Goal: Task Accomplishment & Management: Complete application form

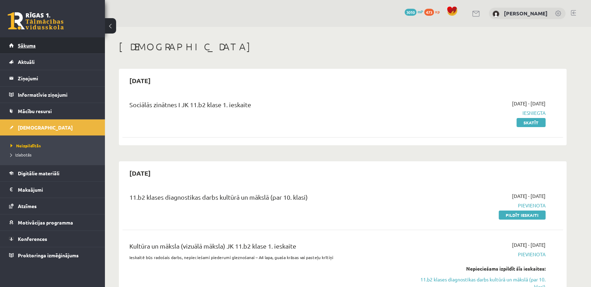
click at [82, 43] on link "Sākums" at bounding box center [52, 45] width 87 height 16
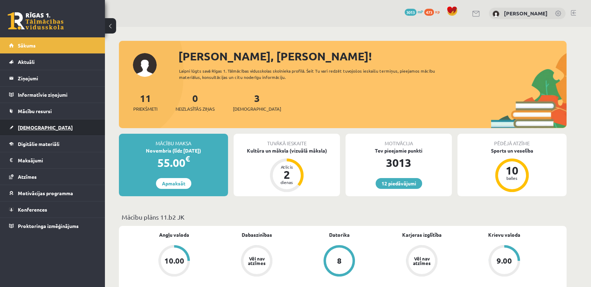
click at [55, 120] on link "[DEMOGRAPHIC_DATA]" at bounding box center [52, 128] width 87 height 16
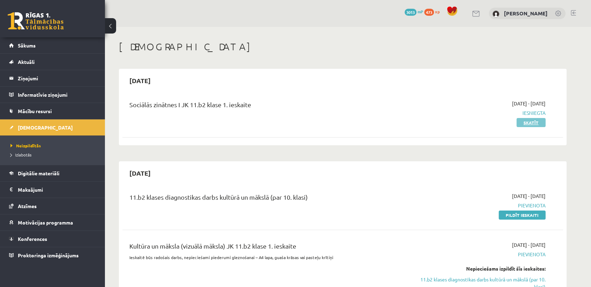
click at [526, 123] on link "Skatīt" at bounding box center [530, 122] width 29 height 9
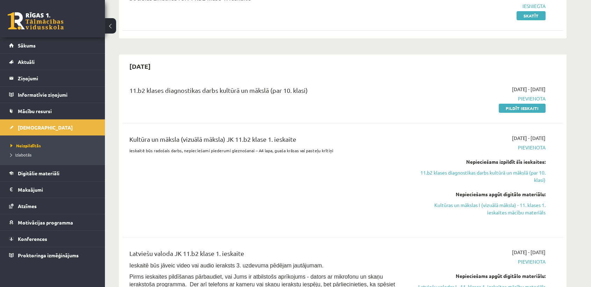
scroll to position [78, 0]
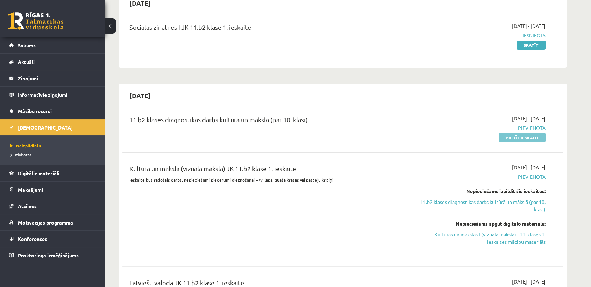
click at [516, 134] on link "Pildīt ieskaiti" at bounding box center [521, 137] width 47 height 9
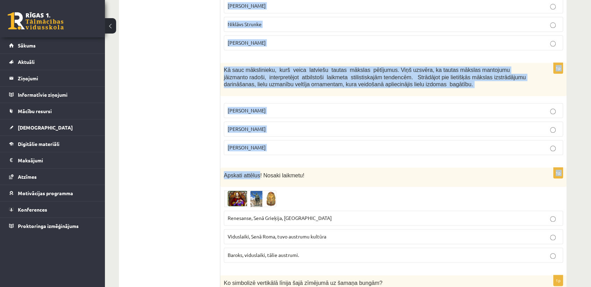
scroll to position [816, 0]
drag, startPoint x: 222, startPoint y: 138, endPoint x: 274, endPoint y: 142, distance: 51.9
copy form "2008 ar SIA “Alfor” atbalstu dibināta Purvīša balva, ko pasniedz, ekspertiem un…"
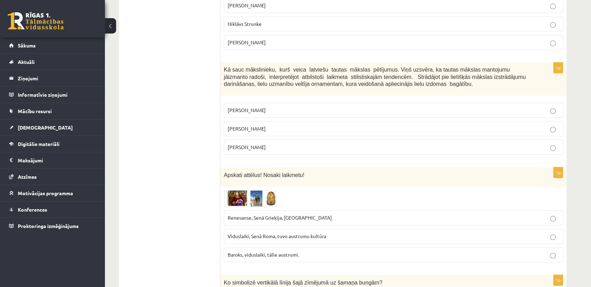
click at [234, 190] on img at bounding box center [250, 198] width 52 height 17
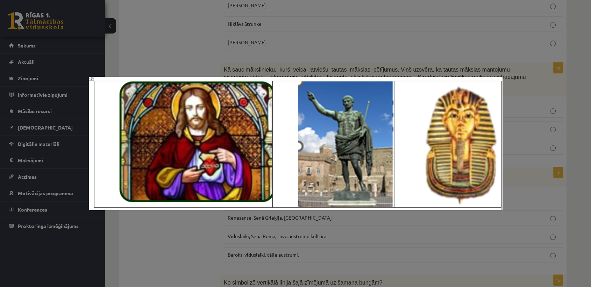
click at [173, 256] on div at bounding box center [295, 143] width 591 height 287
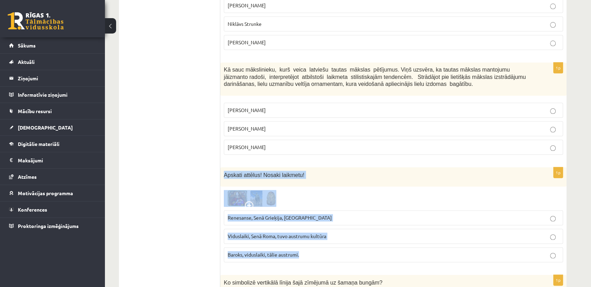
drag, startPoint x: 224, startPoint y: 164, endPoint x: 305, endPoint y: 247, distance: 115.7
click at [305, 247] on div "1p Apskati attēlus! Nosaki laikmetu! Renesanse, Senā Grieķija, Ēģipte Viduslaik…" at bounding box center [393, 217] width 346 height 101
copy div "Apskati attēlus! Nosaki laikmetu! Renesanse, Senā Grieķija, Ēģipte Viduslaiki, …"
click at [289, 190] on div at bounding box center [393, 198] width 339 height 17
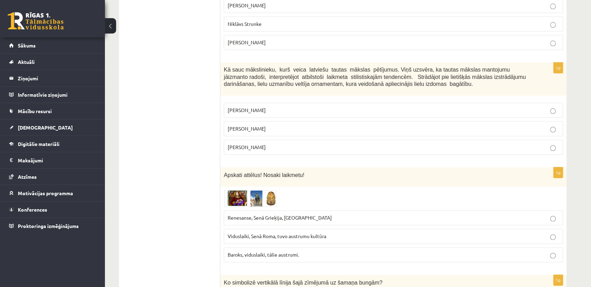
click at [271, 190] on img at bounding box center [250, 198] width 52 height 17
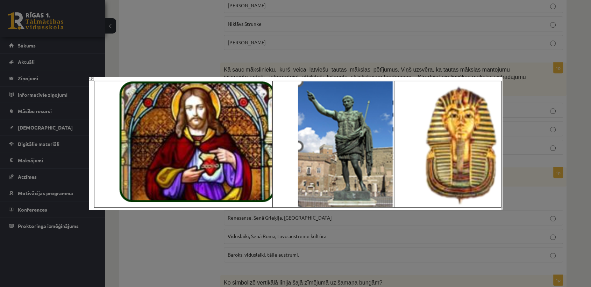
click at [569, 197] on div at bounding box center [295, 143] width 591 height 287
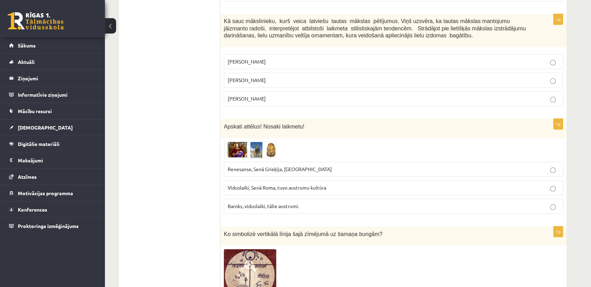
scroll to position [850, 0]
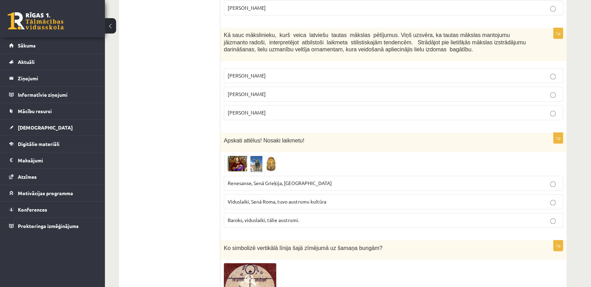
click at [372, 198] on p "Viduslaiki, Senā Roma, tuvo austrumu kultūra" at bounding box center [393, 201] width 331 height 7
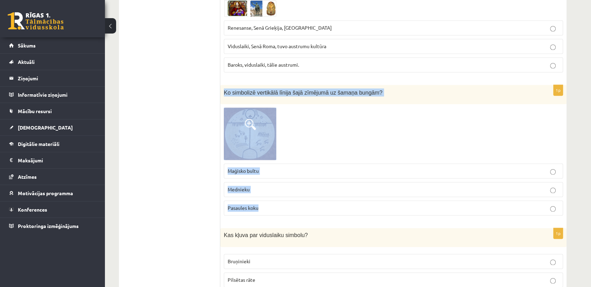
drag, startPoint x: 224, startPoint y: 81, endPoint x: 272, endPoint y: 198, distance: 126.5
click at [272, 198] on div "1p Ko simbolizē vertikālā līnija šajā zīmējumā uz šamaņa bungām? Maģisko bultu …" at bounding box center [393, 153] width 346 height 136
copy div "Ko simbolizē vertikālā līnija šajā zīmējumā uz šamaņa bungām? Maģisko bultu Med…"
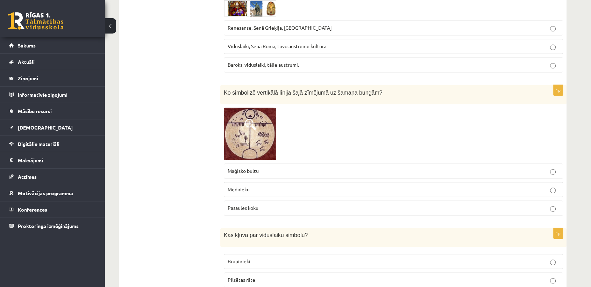
click at [259, 116] on img at bounding box center [250, 134] width 52 height 52
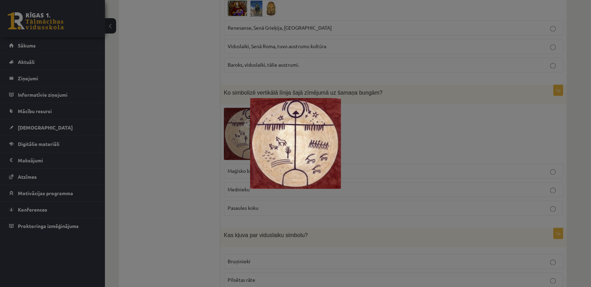
click at [432, 121] on div at bounding box center [295, 143] width 591 height 287
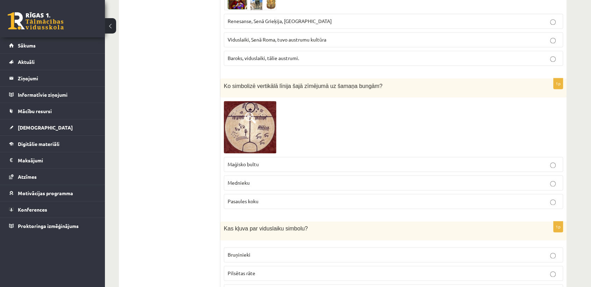
scroll to position [988, 0]
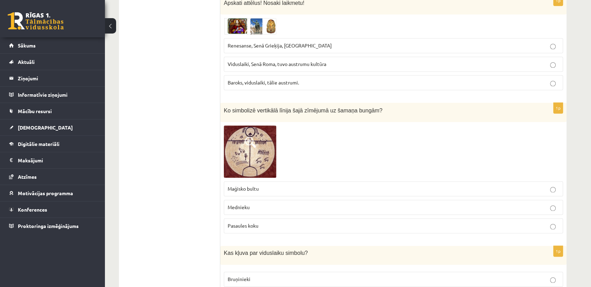
click at [328, 222] on p "Pasaules koku" at bounding box center [393, 225] width 331 height 7
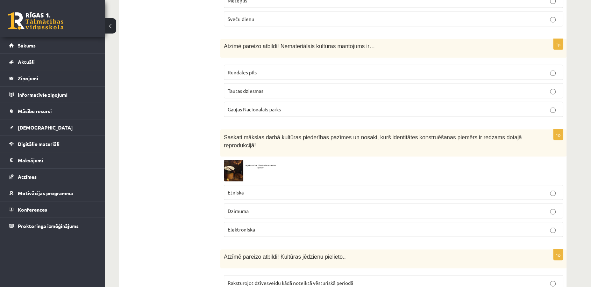
scroll to position [1415, 0]
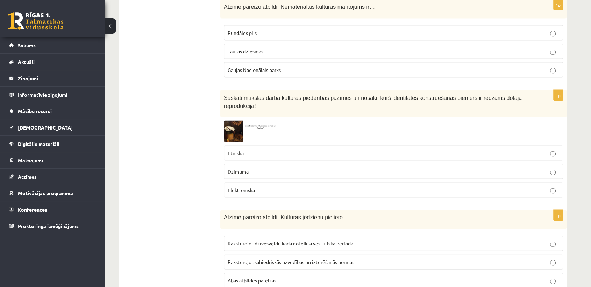
click at [224, 121] on img at bounding box center [250, 131] width 52 height 21
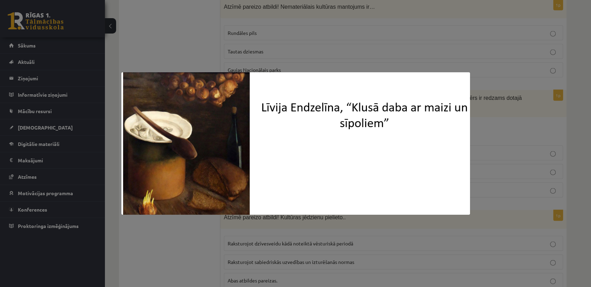
click at [176, 233] on div at bounding box center [295, 143] width 591 height 287
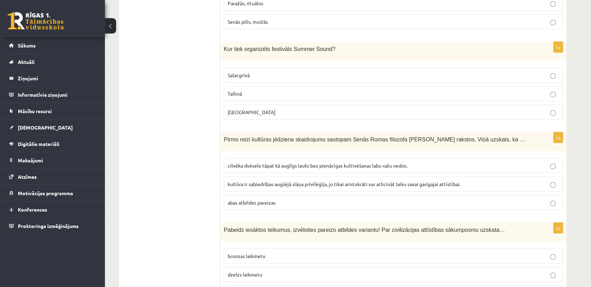
scroll to position [1959, 0]
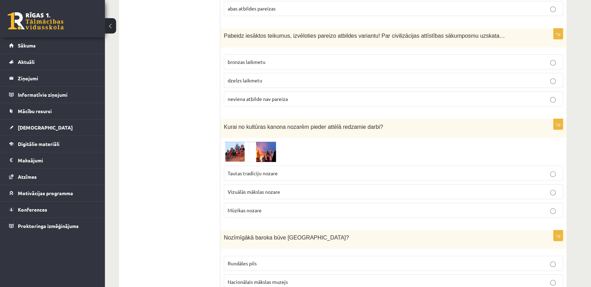
click at [274, 142] on img at bounding box center [250, 152] width 52 height 21
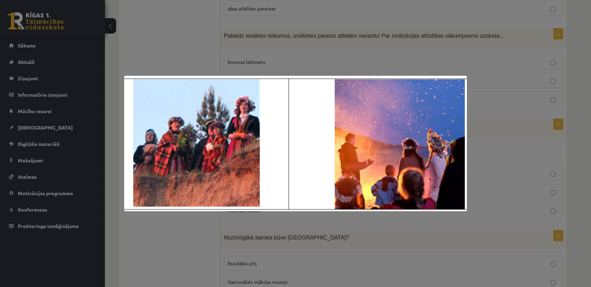
click at [178, 237] on div at bounding box center [295, 143] width 591 height 287
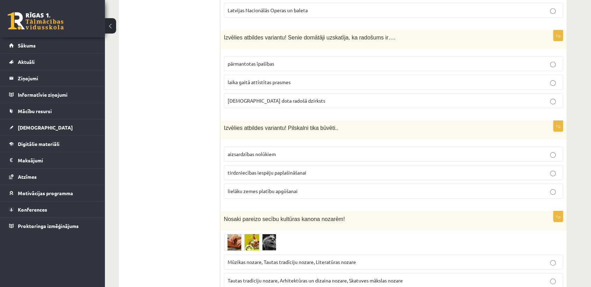
scroll to position [2347, 0]
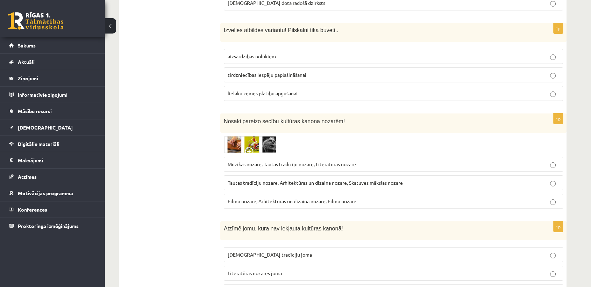
click at [268, 136] on img at bounding box center [250, 144] width 52 height 17
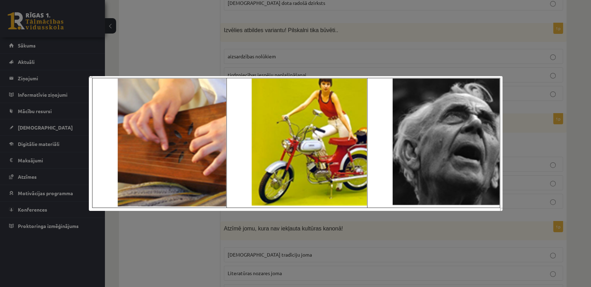
click at [190, 229] on div at bounding box center [295, 143] width 591 height 287
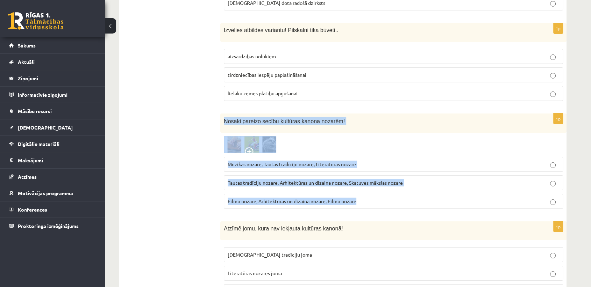
drag, startPoint x: 223, startPoint y: 100, endPoint x: 363, endPoint y: 176, distance: 159.1
click at [363, 176] on div "1p Nosaki pareizo secību kultūras kanona nozarēm! Mūzikas nozare, Tautas tradīc…" at bounding box center [393, 164] width 346 height 101
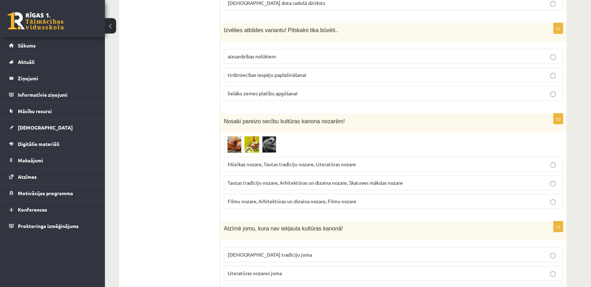
click at [252, 136] on img at bounding box center [250, 144] width 52 height 17
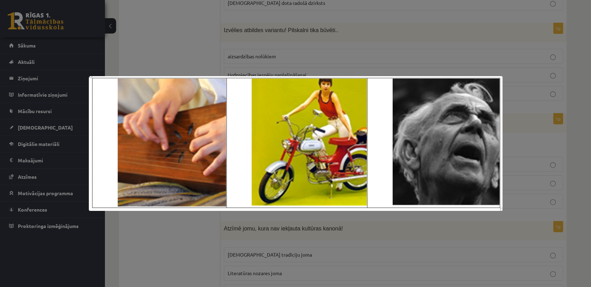
click at [209, 240] on div at bounding box center [295, 143] width 591 height 287
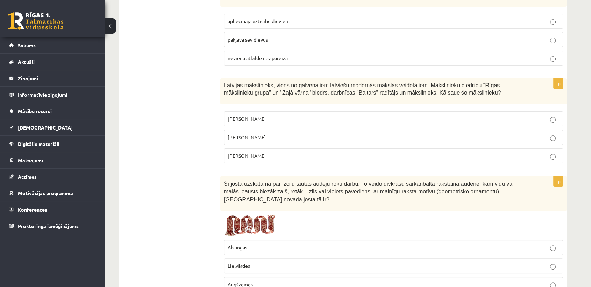
scroll to position [2770, 0]
click at [256, 214] on img at bounding box center [250, 225] width 52 height 22
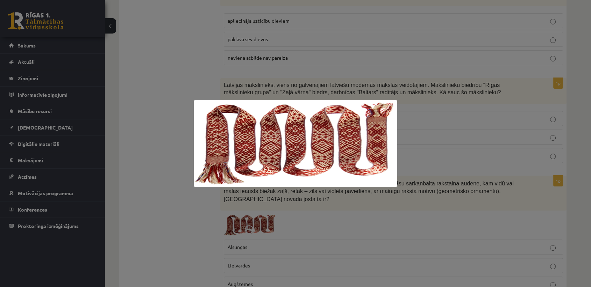
click at [197, 215] on div at bounding box center [295, 143] width 591 height 287
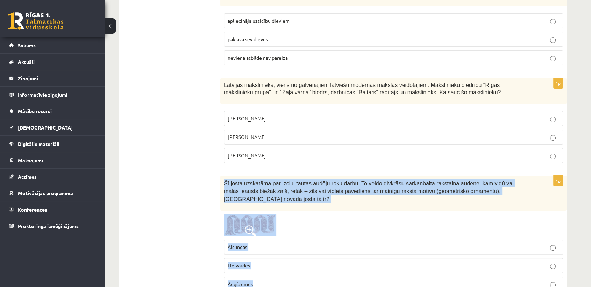
drag, startPoint x: 223, startPoint y: 159, endPoint x: 263, endPoint y: 253, distance: 101.2
click at [262, 253] on div "1p Šī josta uzskatāma par izcilu tautas audēju roku darbu. To veido divkrāsu sa…" at bounding box center [393, 237] width 346 height 122
copy div "Šī josta uzskatāma par izcilu tautas audēju roku darbu. To veido divkrāsu sarka…"
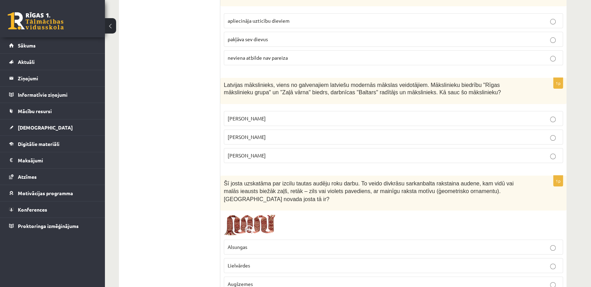
click at [249, 214] on img at bounding box center [250, 225] width 52 height 22
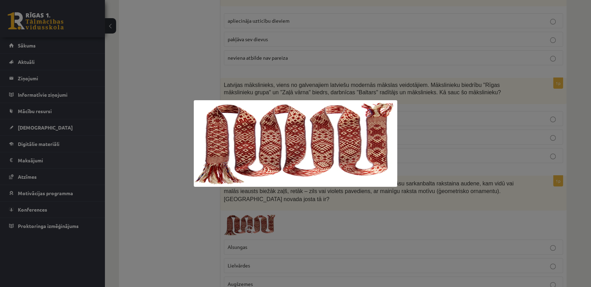
click at [210, 226] on div at bounding box center [295, 143] width 591 height 287
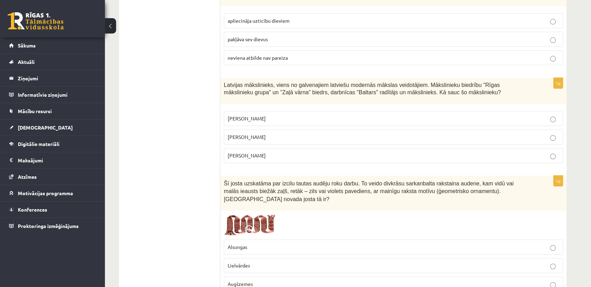
click at [231, 258] on label "Lielvārdes" at bounding box center [393, 265] width 339 height 15
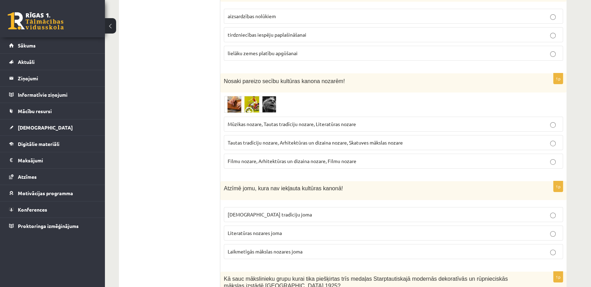
scroll to position [2304, 0]
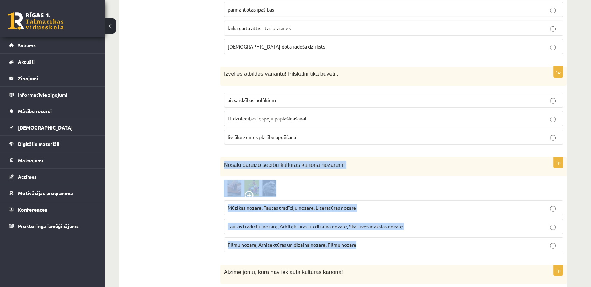
drag, startPoint x: 224, startPoint y: 144, endPoint x: 361, endPoint y: 223, distance: 158.0
click at [361, 223] on div "1p Nosaki pareizo secību kultūras kanona nozarēm! Mūzikas nozare, Tautas tradīc…" at bounding box center [393, 207] width 346 height 101
copy div "Nosaki pareizo secību kultūras kanona nozarēm! Mūzikas nozare, Tautas tradīciju…"
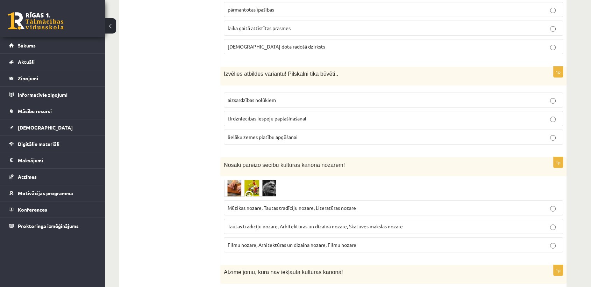
click at [251, 180] on img at bounding box center [250, 188] width 52 height 17
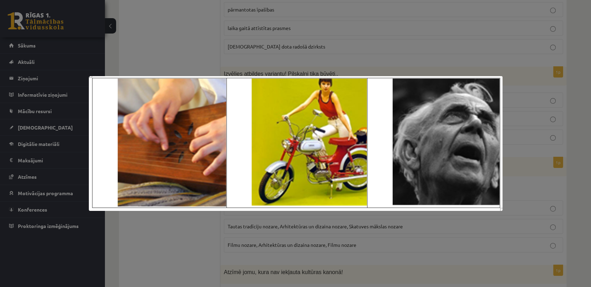
click at [199, 213] on div at bounding box center [295, 143] width 591 height 287
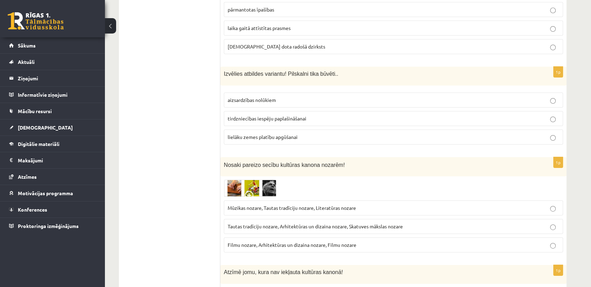
click at [243, 201] on label "Mūzikas nozare, Tautas tradīciju nozare, Literatūras nozare" at bounding box center [393, 208] width 339 height 15
click at [259, 180] on img at bounding box center [250, 188] width 52 height 17
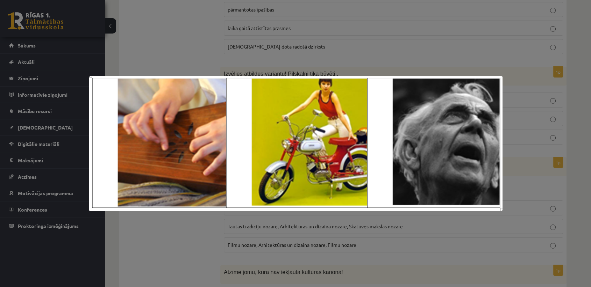
click at [213, 238] on div at bounding box center [295, 143] width 591 height 287
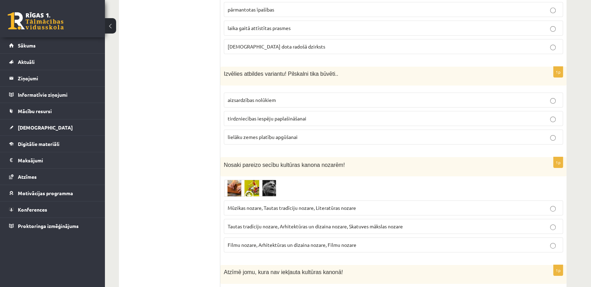
click at [241, 180] on img at bounding box center [250, 188] width 52 height 17
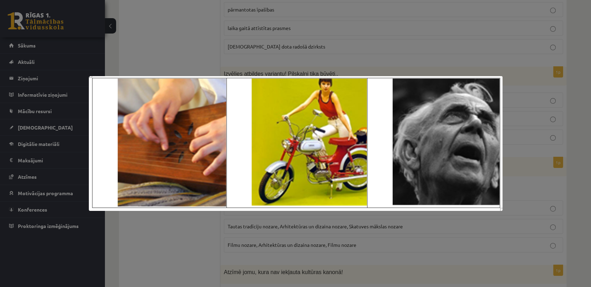
click at [196, 246] on div at bounding box center [295, 143] width 591 height 287
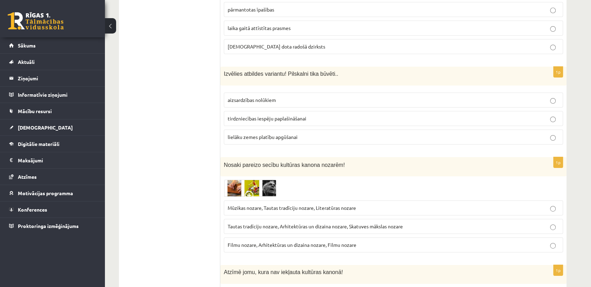
click at [244, 180] on img at bounding box center [250, 188] width 52 height 17
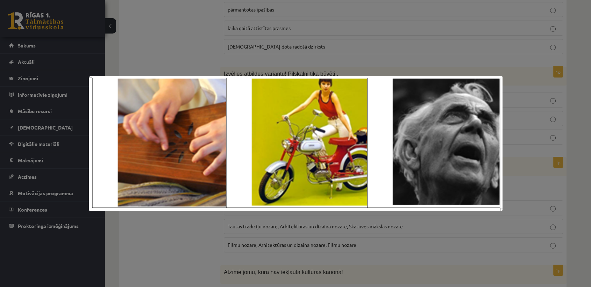
click at [201, 247] on div at bounding box center [295, 143] width 591 height 287
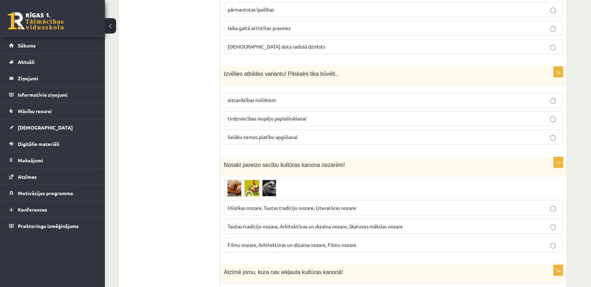
click at [246, 223] on span "Tautas tradīciju nozare, Arhitektūras un dizaina nozare, Skatuves mākslas nozare" at bounding box center [315, 226] width 175 height 6
click at [244, 180] on img at bounding box center [250, 188] width 52 height 17
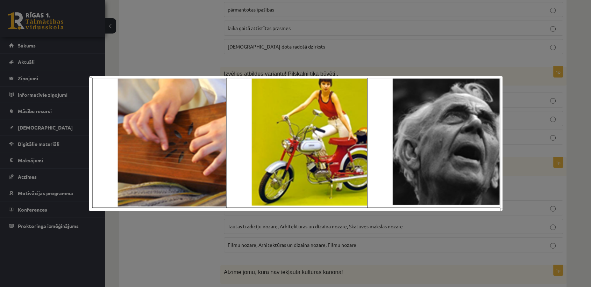
click at [201, 240] on div at bounding box center [295, 143] width 591 height 287
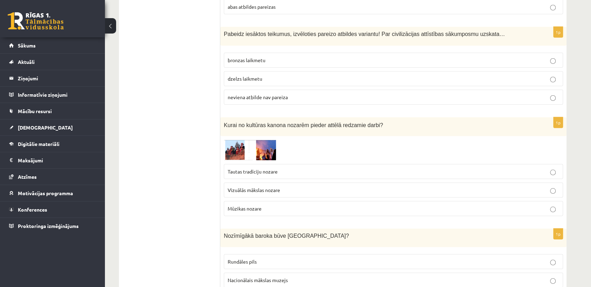
scroll to position [1915, 0]
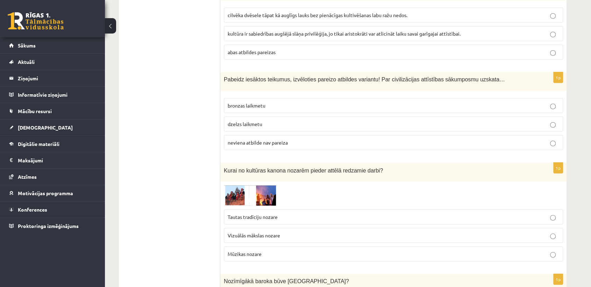
click at [275, 214] on p "Tautas tradīciju nozare" at bounding box center [393, 217] width 331 height 7
click at [262, 185] on img at bounding box center [250, 195] width 52 height 21
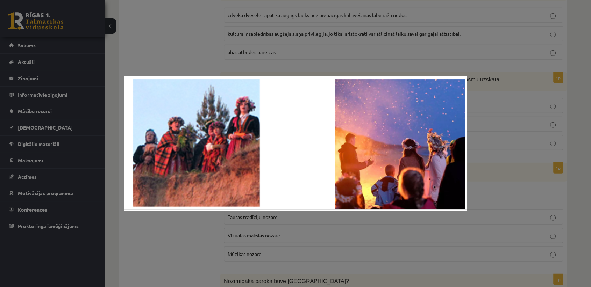
click at [184, 245] on div at bounding box center [295, 143] width 591 height 287
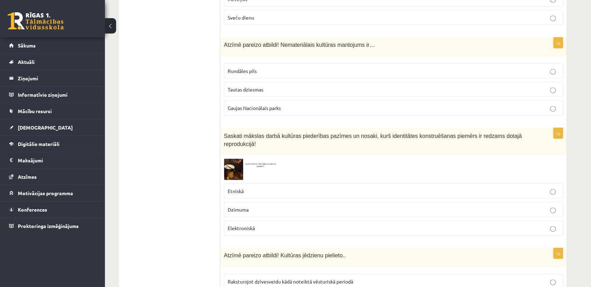
scroll to position [1333, 0]
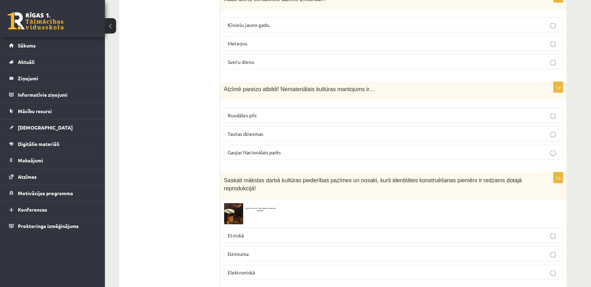
click at [234, 203] on img at bounding box center [250, 213] width 52 height 21
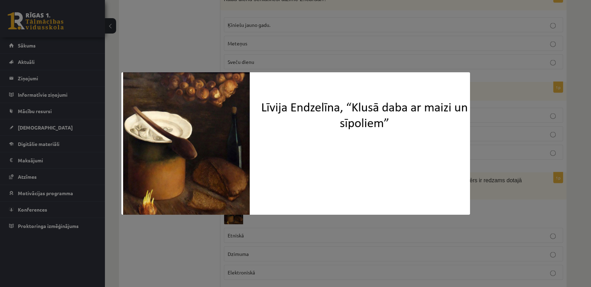
click at [189, 232] on div at bounding box center [295, 143] width 591 height 287
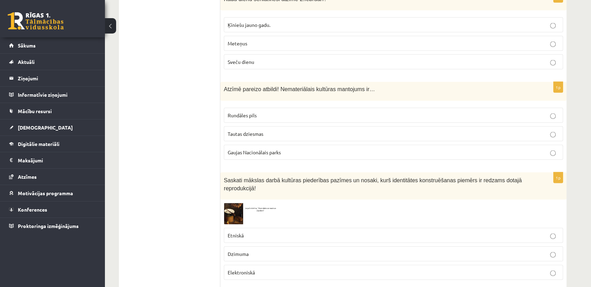
click at [231, 203] on img at bounding box center [250, 213] width 52 height 21
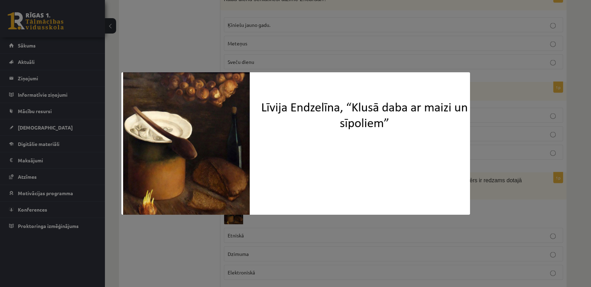
click at [205, 241] on div at bounding box center [295, 143] width 591 height 287
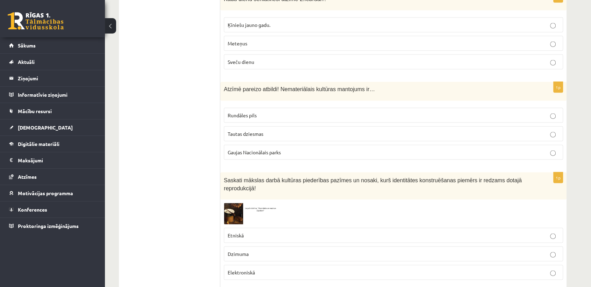
click at [234, 251] on span "Dzimuma" at bounding box center [238, 254] width 21 height 6
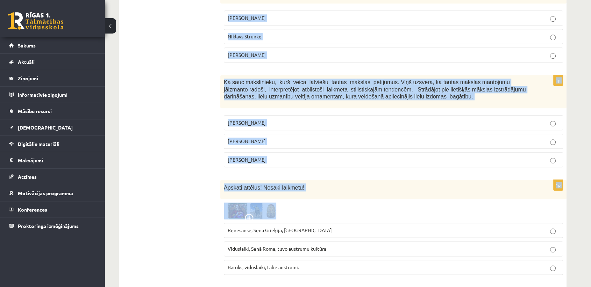
scroll to position [816, 0]
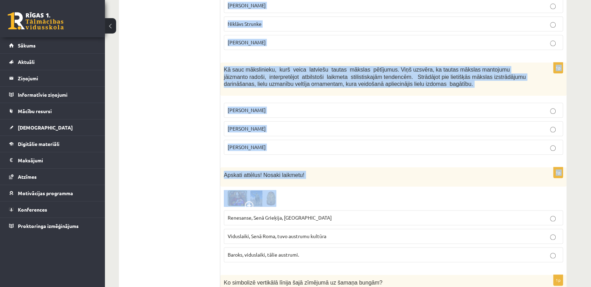
drag, startPoint x: 224, startPoint y: 139, endPoint x: 271, endPoint y: 139, distance: 46.8
copy form "2008 ar SIA “Alfor” atbalstu dibināta Purvīša balva, ko pasniedz, ekspertiem un…"
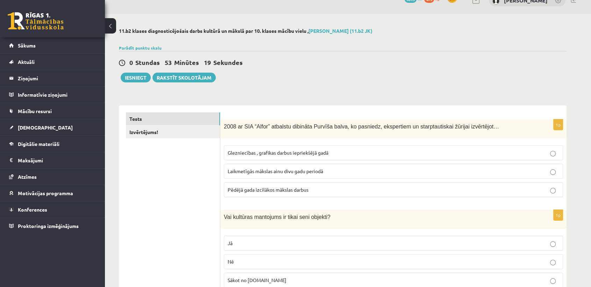
scroll to position [0, 0]
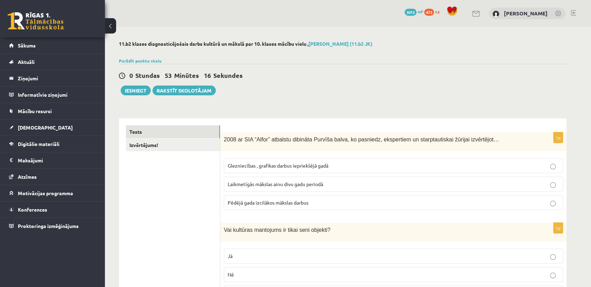
click at [260, 174] on fieldset "Glezniecības , grafikas darbus iepriekšējā gadā Laikmetīgās mākslas ainu divu g…" at bounding box center [393, 184] width 339 height 58
click at [260, 180] on label "Laikmetīgās mākslas ainu divu gadu periodā" at bounding box center [393, 184] width 339 height 15
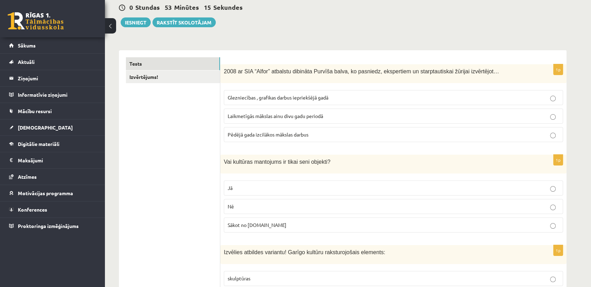
scroll to position [78, 0]
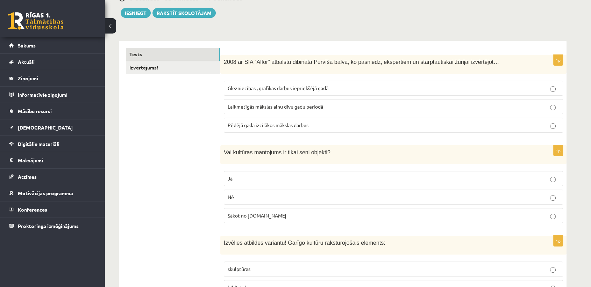
click at [231, 200] on p "Nē" at bounding box center [393, 197] width 331 height 7
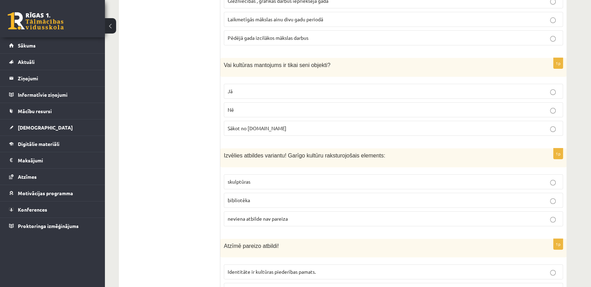
scroll to position [194, 0]
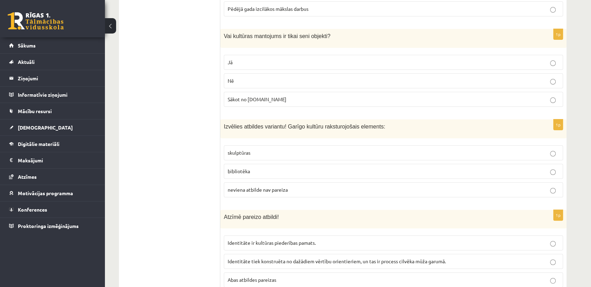
click at [240, 171] on span "bibliotēka" at bounding box center [239, 171] width 22 height 6
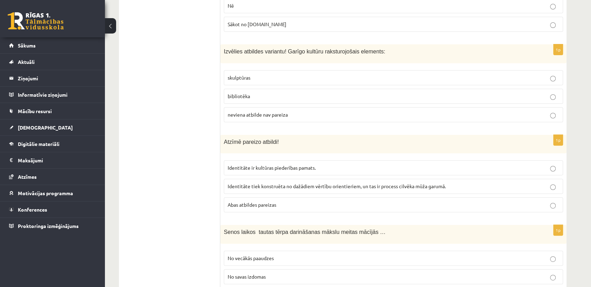
scroll to position [272, 0]
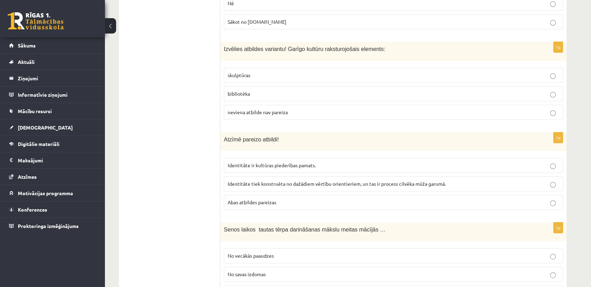
click at [234, 199] on span "Abas atbildes pareizas" at bounding box center [252, 202] width 49 height 6
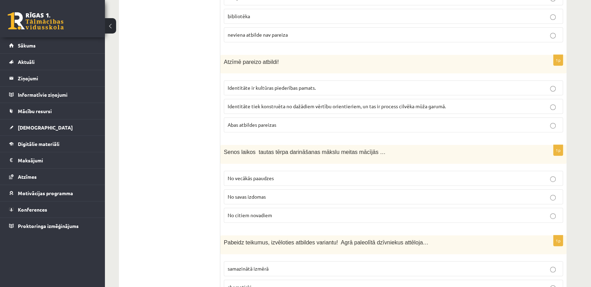
scroll to position [350, 0]
click at [228, 177] on span "No vecākās paaudzes" at bounding box center [251, 178] width 46 height 6
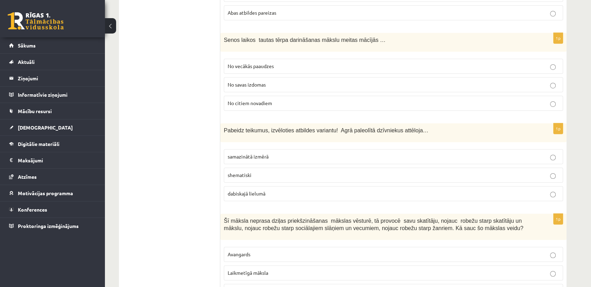
scroll to position [466, 0]
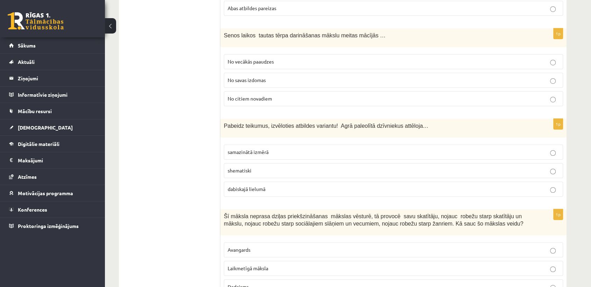
click at [238, 189] on span "dabiskajā lielumā" at bounding box center [247, 189] width 38 height 6
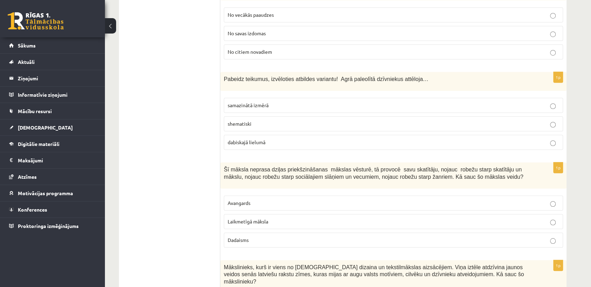
scroll to position [582, 0]
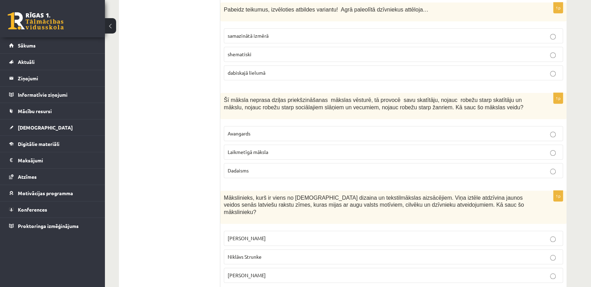
click at [238, 154] on p "Laikmetīgā māksla" at bounding box center [393, 152] width 331 height 7
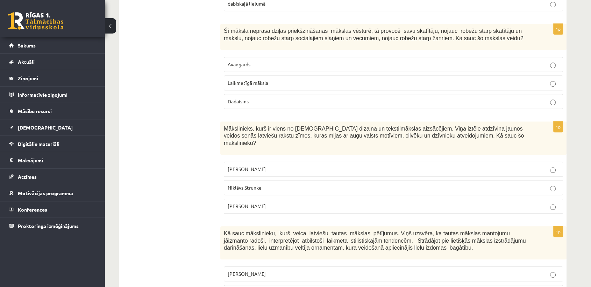
scroll to position [660, 0]
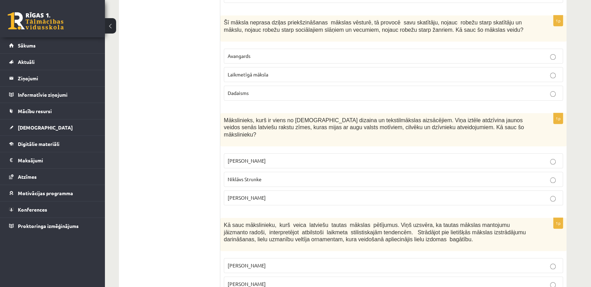
click at [238, 158] on span "Ansis Cīrulis" at bounding box center [247, 161] width 38 height 6
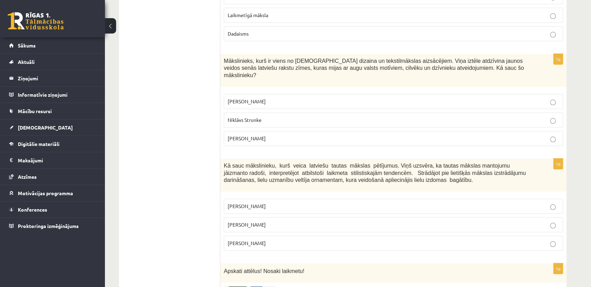
scroll to position [738, 0]
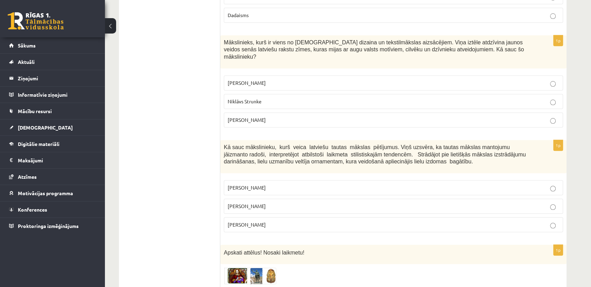
click at [228, 203] on span "Jūlijs Madernieks" at bounding box center [247, 206] width 38 height 6
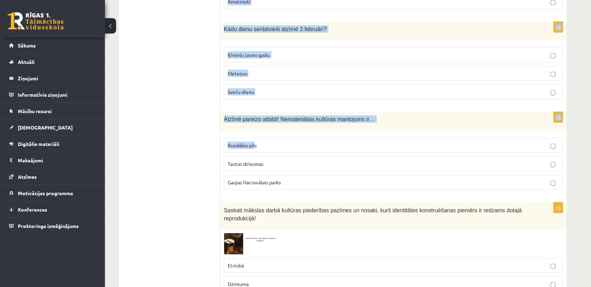
scroll to position [1320, 0]
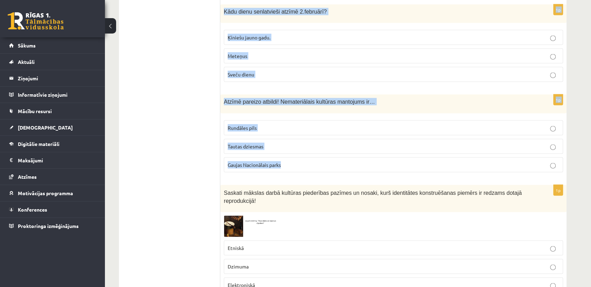
drag, startPoint x: 224, startPoint y: 65, endPoint x: 294, endPoint y: 154, distance: 112.8
click at [294, 154] on form "1p 2008 ar SIA “Alfor” atbalstu dibināta Purvīša balva, ko pasniedz, ekspertiem…" at bounding box center [393, 276] width 332 height 2942
copy form "Kas kļuva par viduslaiku simbolu? Bruņinieki Pilsētas rāte Amatnieki 1p Kādu di…"
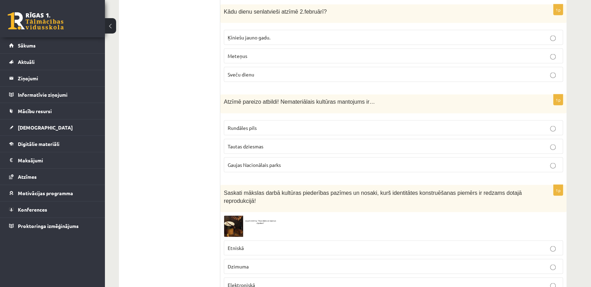
click at [157, 213] on ul "Tests Izvērtējums!" at bounding box center [173, 276] width 94 height 2942
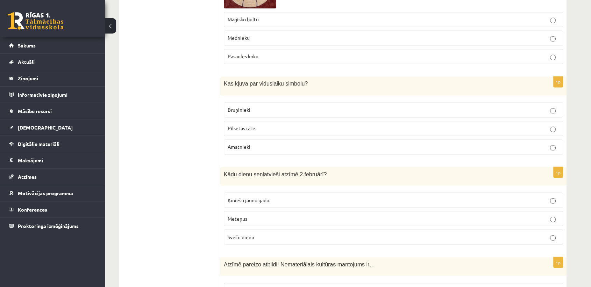
scroll to position [1126, 0]
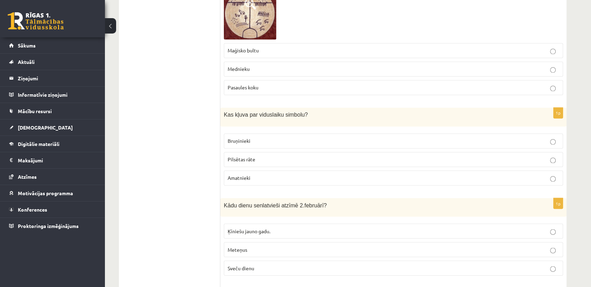
click at [243, 134] on label "Bruņinieki" at bounding box center [393, 141] width 339 height 15
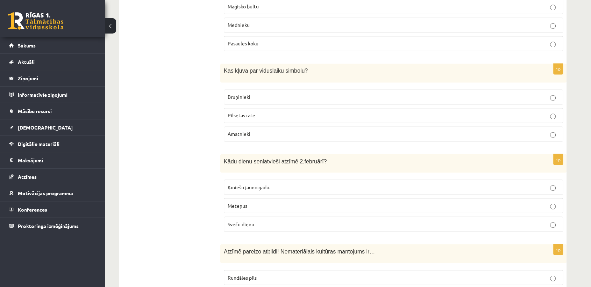
scroll to position [1204, 0]
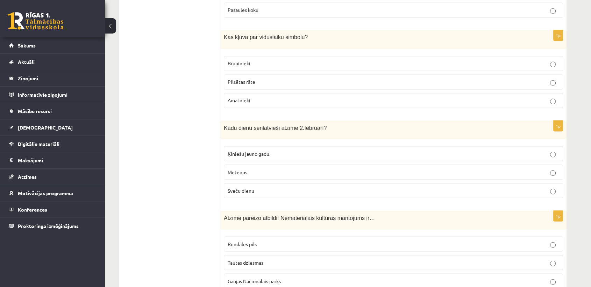
click at [231, 187] on span "Sveču dienu" at bounding box center [241, 190] width 27 height 6
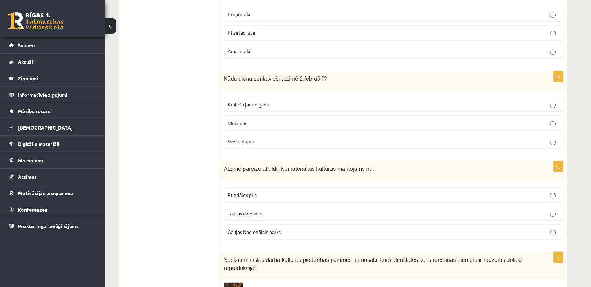
scroll to position [1282, 0]
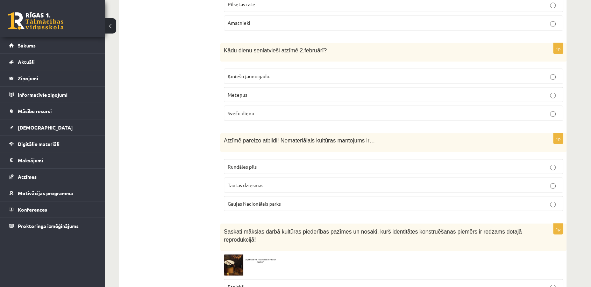
click at [229, 182] on span "Tautas dziesmas" at bounding box center [246, 185] width 36 height 6
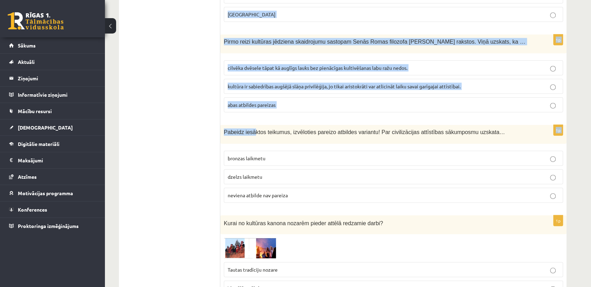
scroll to position [1864, 0]
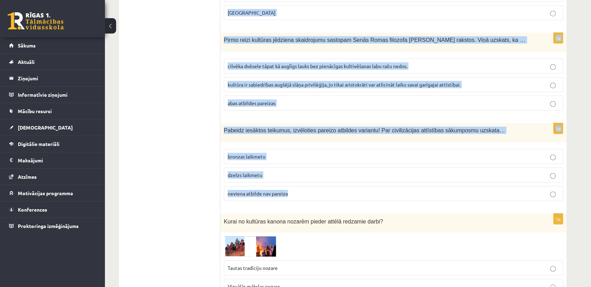
drag, startPoint x: 223, startPoint y: 61, endPoint x: 299, endPoint y: 177, distance: 138.1
copy form "Atzīmē pareizo atbildi! Kultūras jēdzienu pielieto.. Raksturojot dzīvesveidu kā…"
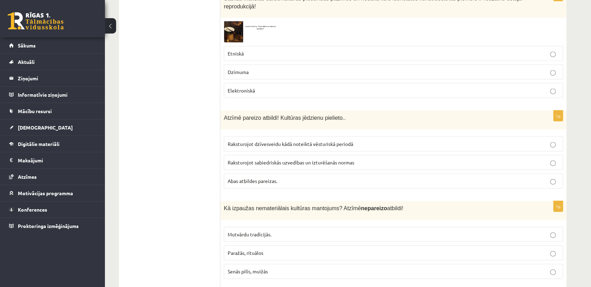
scroll to position [1554, 0]
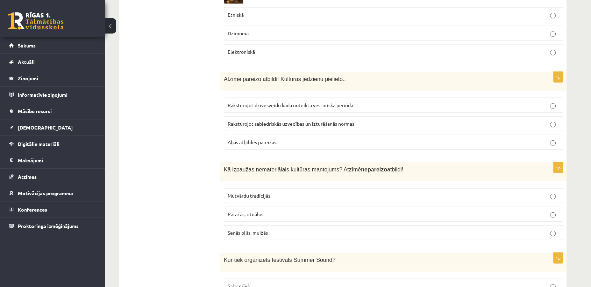
drag, startPoint x: 238, startPoint y: 212, endPoint x: 232, endPoint y: 215, distance: 7.2
click at [239, 230] on span "Senās pilīs, muižās" at bounding box center [248, 233] width 40 height 6
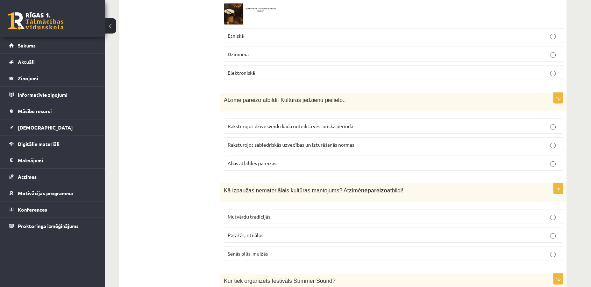
scroll to position [1515, 0]
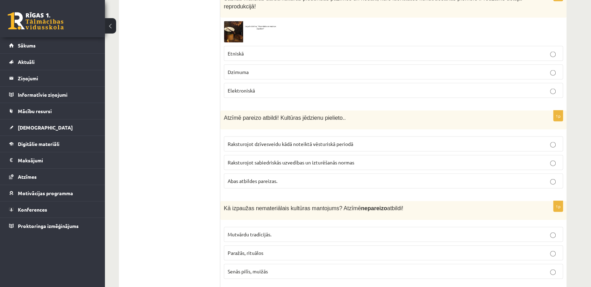
click at [249, 178] on span "Abas atbildes pareizas." at bounding box center [253, 181] width 50 height 6
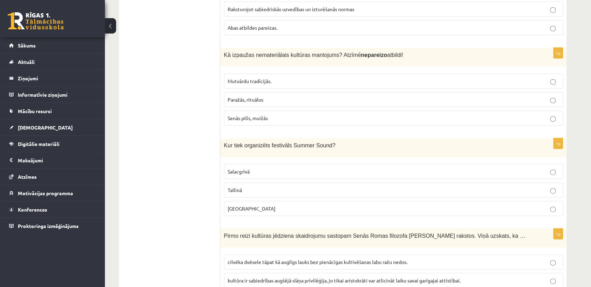
scroll to position [1670, 0]
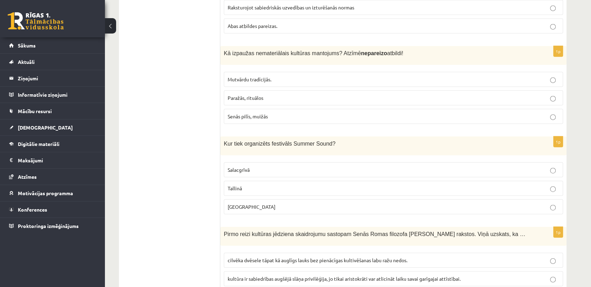
click at [240, 167] on span "Salacgrīvā" at bounding box center [239, 170] width 22 height 6
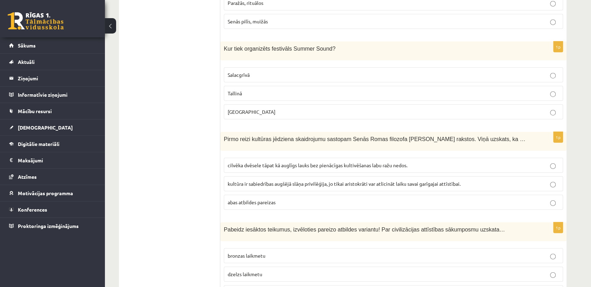
scroll to position [1787, 0]
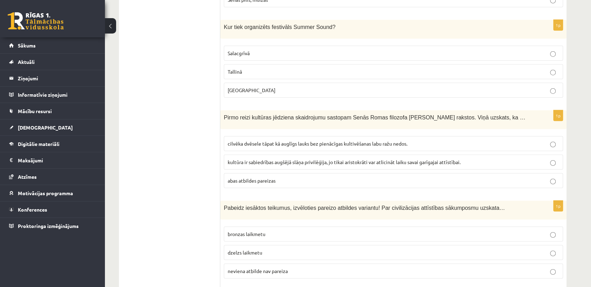
click at [249, 136] on label "cilvēka dvēsele tāpat kā auglīgs lauks bez pienācīgas kultivēšanas labu ražu ne…" at bounding box center [393, 143] width 339 height 15
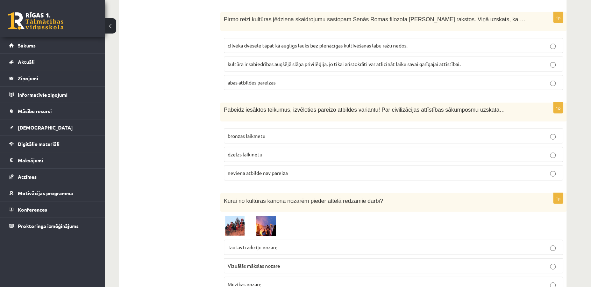
scroll to position [1903, 0]
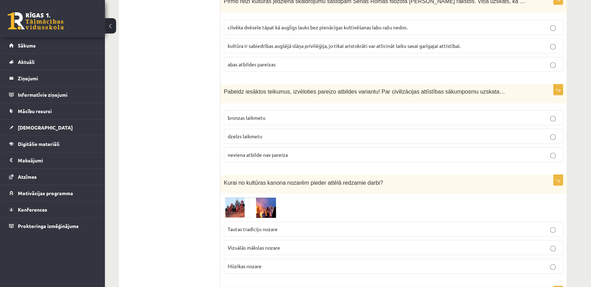
click at [243, 115] on span "bronzas laikmetu" at bounding box center [247, 118] width 38 height 6
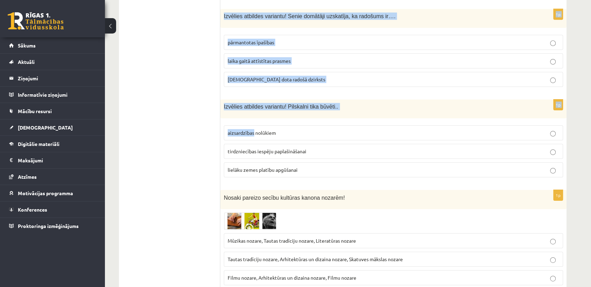
scroll to position [2291, 0]
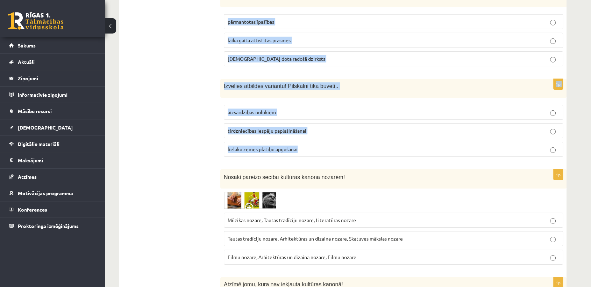
drag, startPoint x: 224, startPoint y: 78, endPoint x: 304, endPoint y: 129, distance: 94.9
copy form "Nozīmīgākā baroka būve Latvijā? Rundāles pils Nacionālais mākslas muzejs Latvij…"
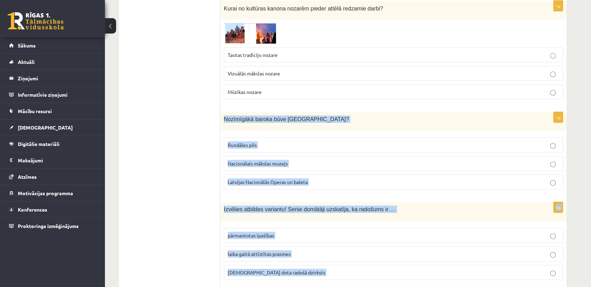
scroll to position [2058, 0]
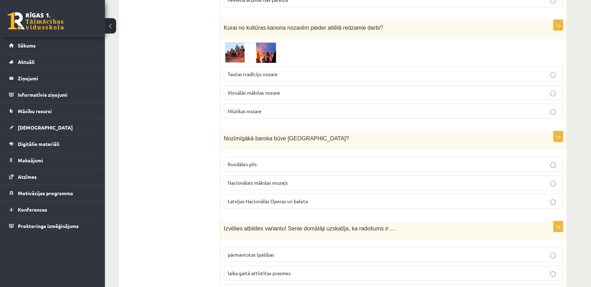
click at [249, 161] on span "Rundāles pils" at bounding box center [242, 164] width 29 height 6
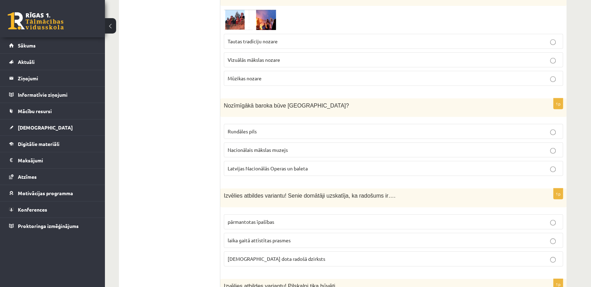
scroll to position [2136, 0]
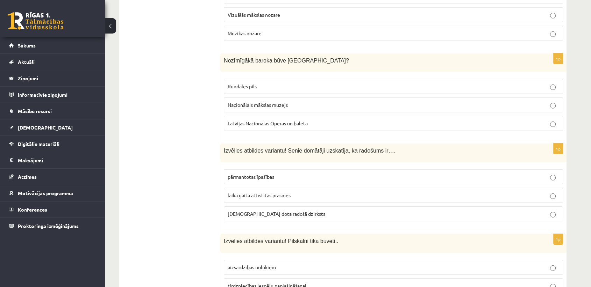
click at [288, 210] on p "dieva dota radošā dzirksts" at bounding box center [393, 213] width 331 height 7
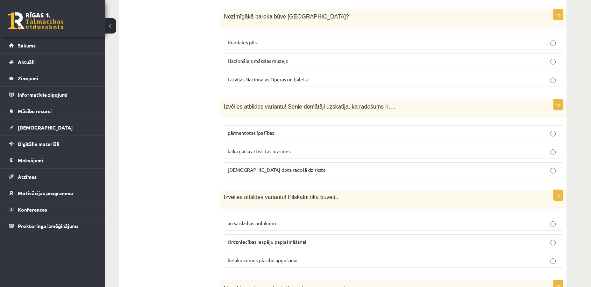
scroll to position [2214, 0]
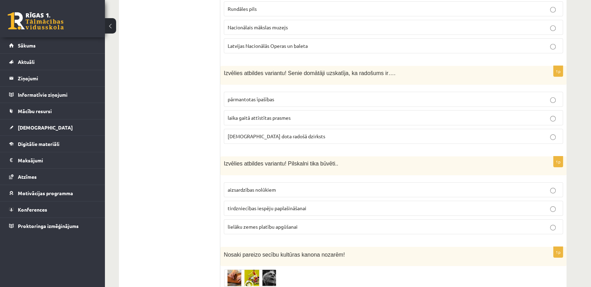
click at [265, 187] on span "aizsardzības nolūkiem" at bounding box center [252, 190] width 48 height 6
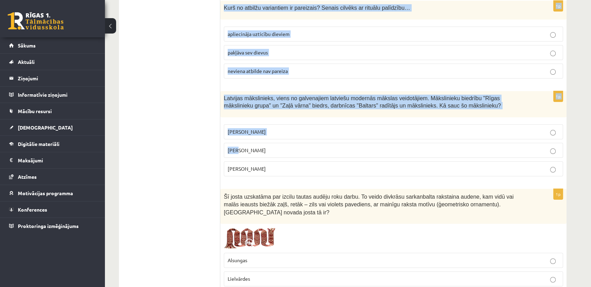
scroll to position [2757, 0]
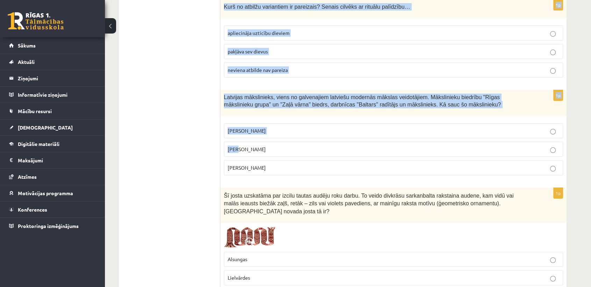
drag, startPoint x: 223, startPoint y: 106, endPoint x: 285, endPoint y: 144, distance: 73.1
copy form "Atzīmē jomu, kura nav iekļauta kultūras kanonā! Tautas tradīciju joma Literatūr…"
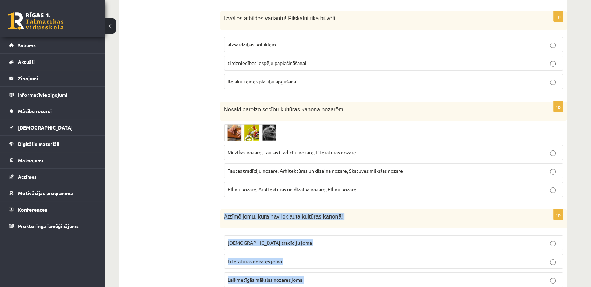
scroll to position [2447, 0]
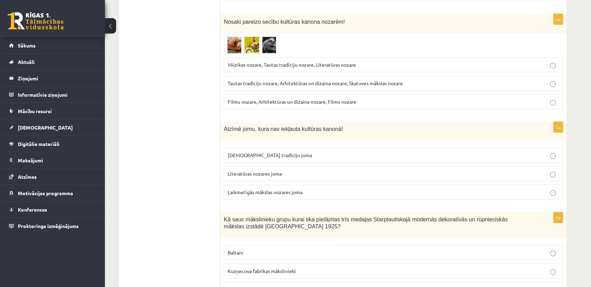
click at [246, 189] on span "Laikmetīgās mākslas nozares joma" at bounding box center [265, 192] width 75 height 6
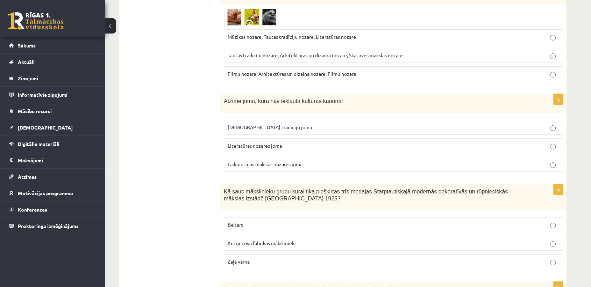
scroll to position [2525, 0]
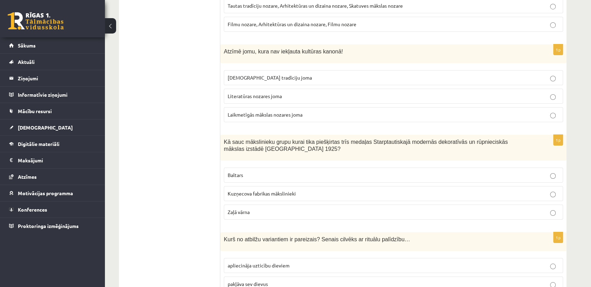
click at [230, 172] on span "Baltars" at bounding box center [235, 175] width 15 height 6
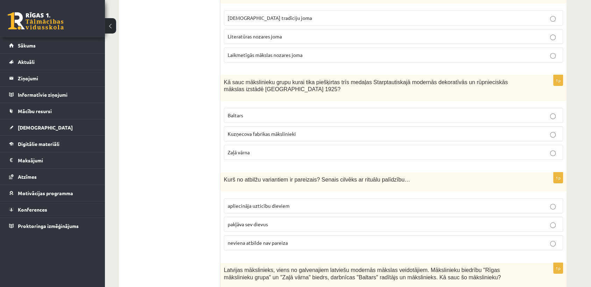
scroll to position [2602, 0]
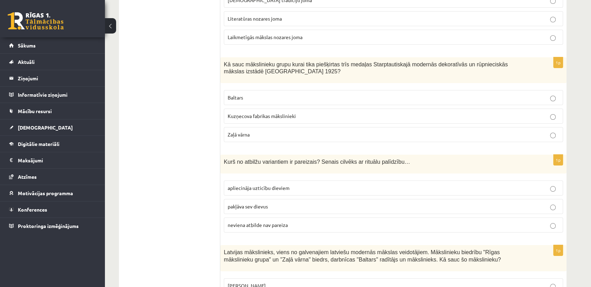
click at [244, 181] on label "apliecināja uzticību dieviem" at bounding box center [393, 188] width 339 height 15
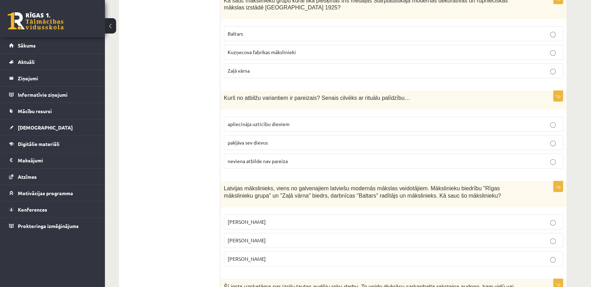
scroll to position [2680, 0]
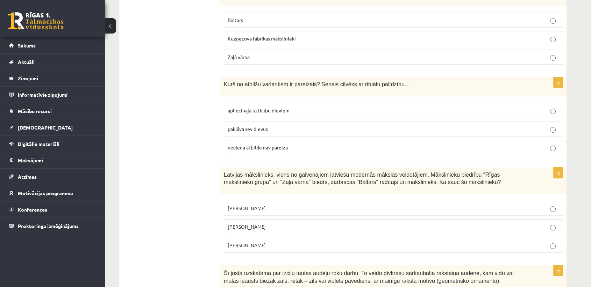
click at [229, 224] on span "Romāns Suta" at bounding box center [247, 227] width 38 height 6
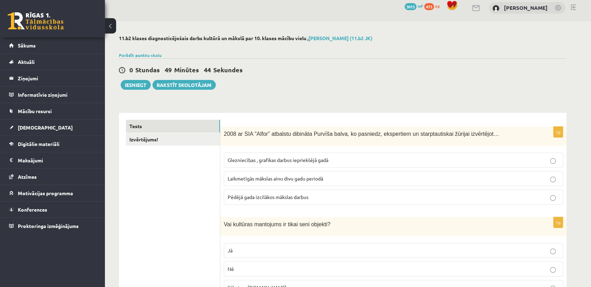
scroll to position [0, 0]
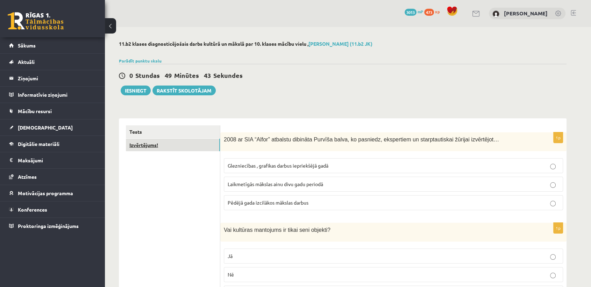
click at [193, 145] on link "Izvērtējums!" at bounding box center [173, 145] width 94 height 13
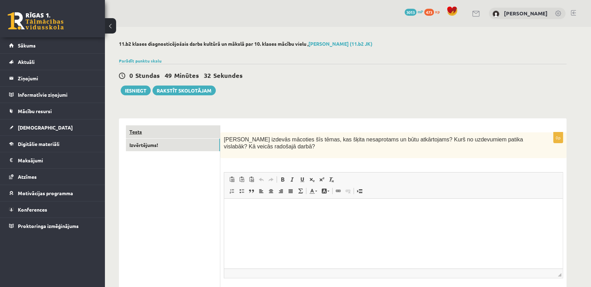
click at [175, 137] on link "Tests" at bounding box center [173, 131] width 94 height 13
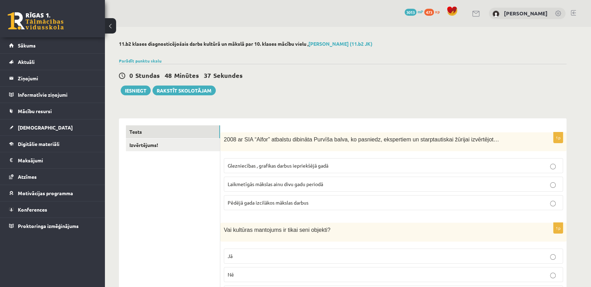
click at [140, 89] on button "Iesniegt" at bounding box center [136, 91] width 30 height 10
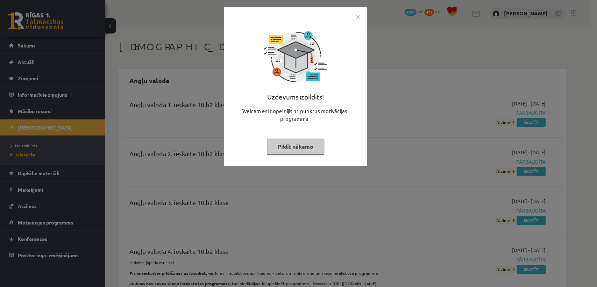
click at [355, 20] on img "Close" at bounding box center [357, 17] width 10 height 10
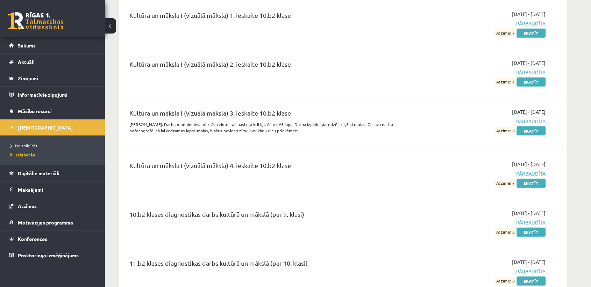
scroll to position [1864, 0]
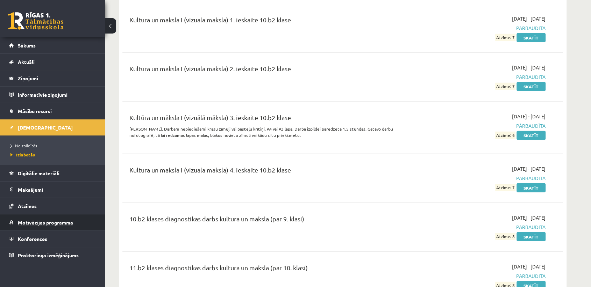
click at [81, 219] on link "Motivācijas programma" at bounding box center [52, 223] width 87 height 16
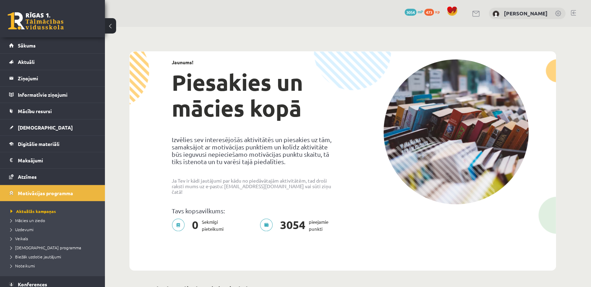
click at [417, 12] on span "mP" at bounding box center [420, 12] width 6 height 6
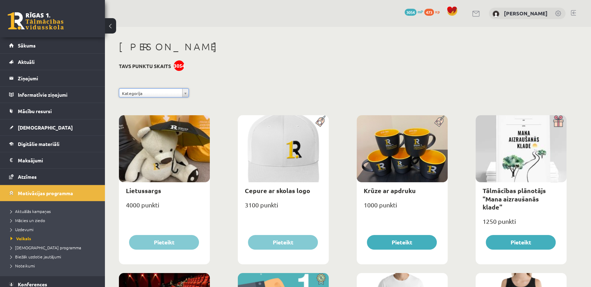
click at [435, 12] on span "xp" at bounding box center [437, 12] width 5 height 6
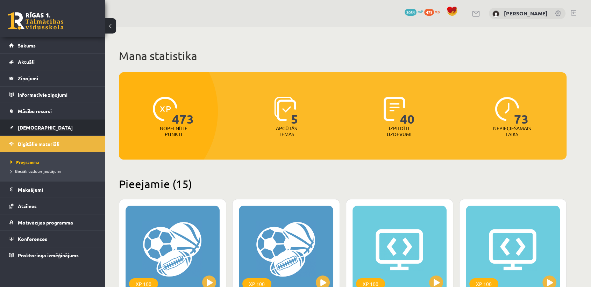
click at [78, 125] on link "[DEMOGRAPHIC_DATA]" at bounding box center [52, 128] width 87 height 16
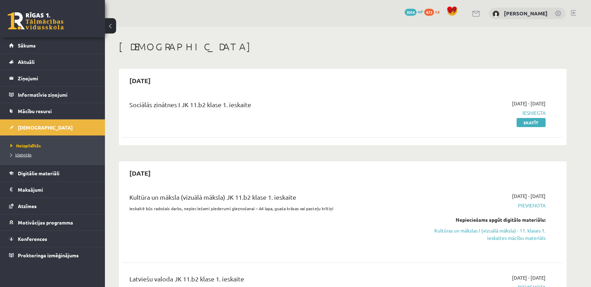
click at [45, 157] on link "Izlabotās" at bounding box center [53, 155] width 87 height 6
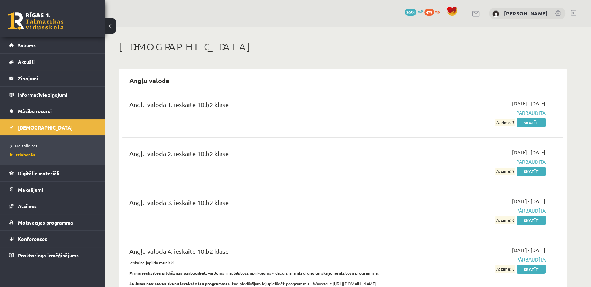
click at [509, 123] on span "Atzīme: 7" at bounding box center [505, 122] width 20 height 7
click at [61, 45] on link "Sākums" at bounding box center [52, 45] width 87 height 16
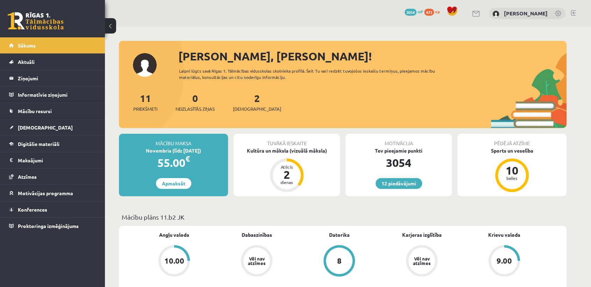
click at [402, 151] on div "Tev pieejamie punkti" at bounding box center [398, 150] width 106 height 7
click at [400, 162] on div "3054" at bounding box center [398, 163] width 106 height 17
click at [401, 151] on div "Tev pieejamie punkti" at bounding box center [398, 150] width 106 height 7
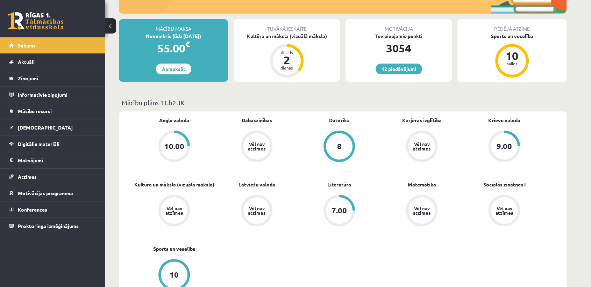
scroll to position [116, 0]
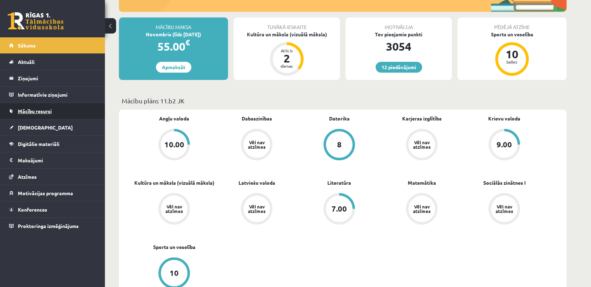
click at [56, 115] on link "Mācību resursi" at bounding box center [52, 111] width 87 height 16
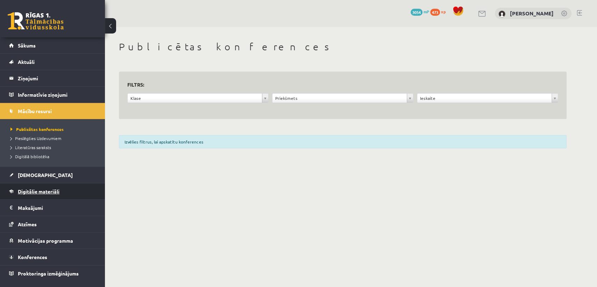
click at [80, 191] on link "Digitālie materiāli" at bounding box center [52, 192] width 87 height 16
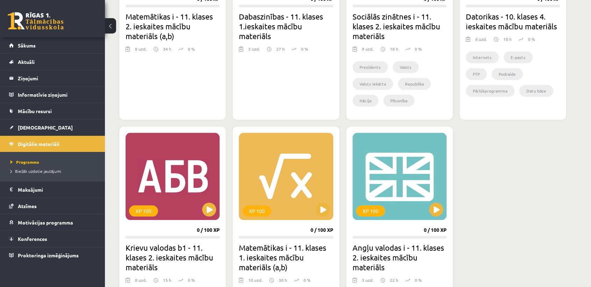
scroll to position [816, 0]
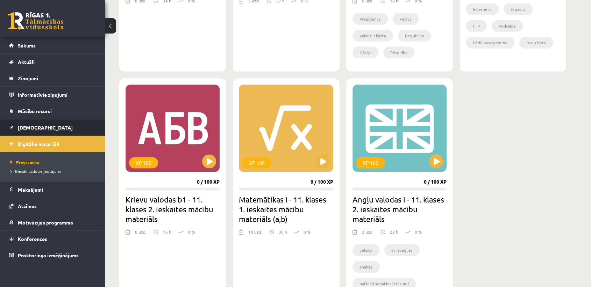
click at [31, 120] on link "[DEMOGRAPHIC_DATA]" at bounding box center [52, 128] width 87 height 16
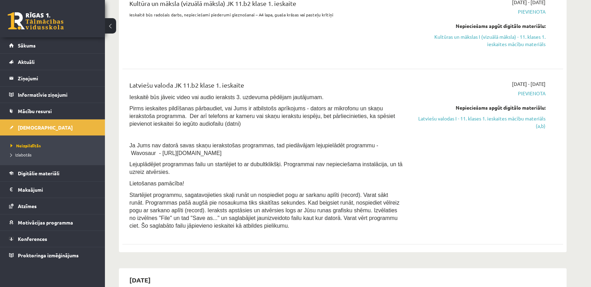
scroll to position [116, 0]
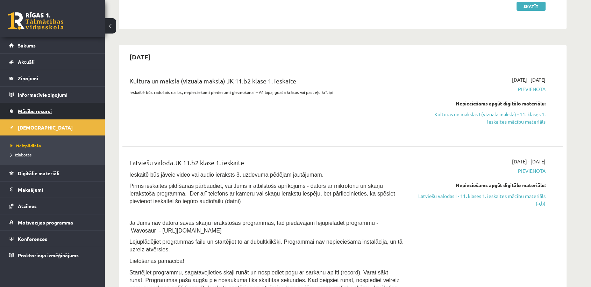
click at [42, 112] on span "Mācību resursi" at bounding box center [35, 111] width 34 height 6
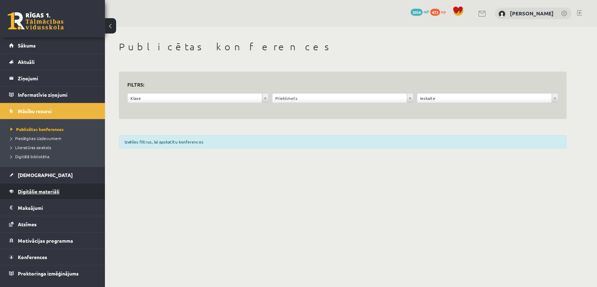
click at [49, 190] on span "Digitālie materiāli" at bounding box center [39, 191] width 42 height 6
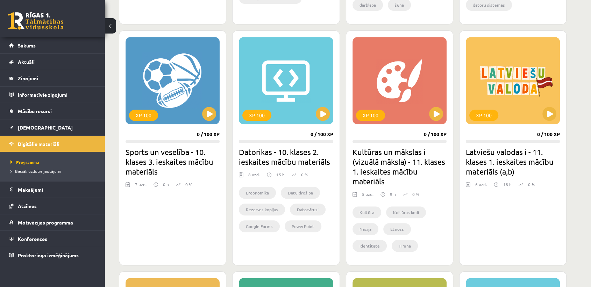
scroll to position [388, 0]
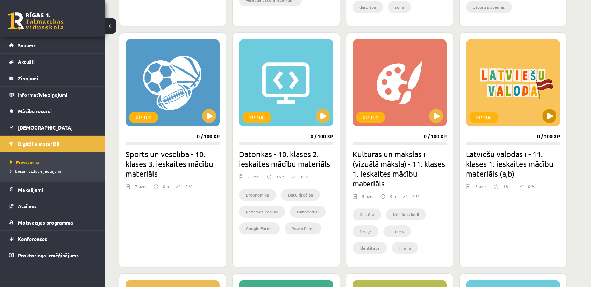
click at [541, 115] on div "XP 100" at bounding box center [513, 82] width 94 height 87
click at [537, 106] on div "XP 100" at bounding box center [513, 82] width 94 height 87
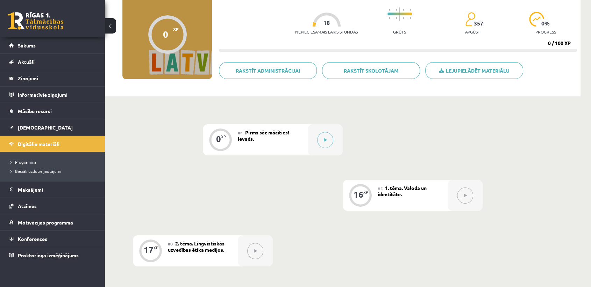
scroll to position [22, 0]
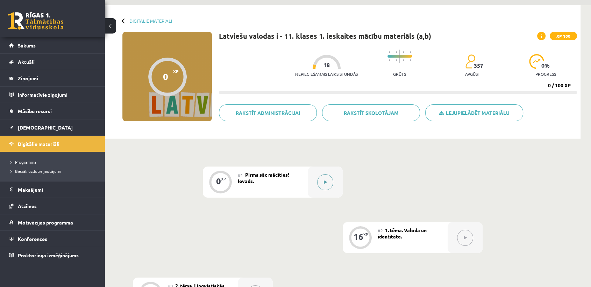
click at [327, 179] on button at bounding box center [325, 182] width 16 height 16
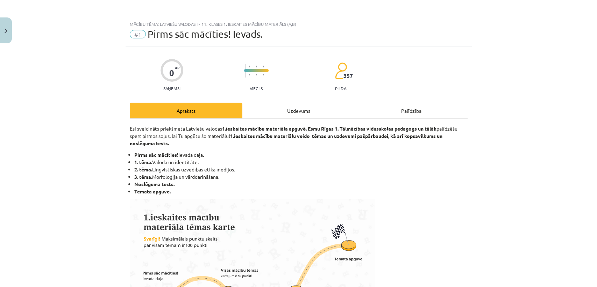
click at [276, 110] on div "Uzdevums" at bounding box center [298, 111] width 113 height 16
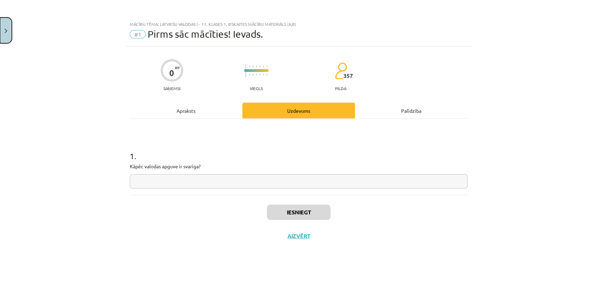
click at [11, 31] on button "Close" at bounding box center [6, 30] width 12 height 26
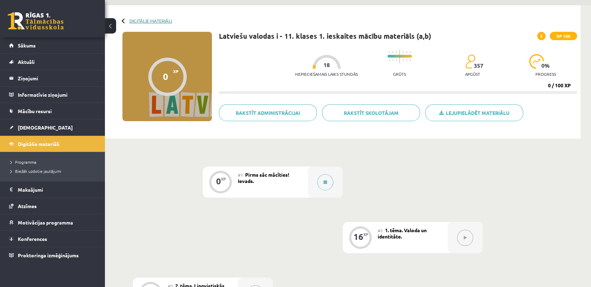
click at [134, 20] on link "Digitālie materiāli" at bounding box center [150, 20] width 43 height 5
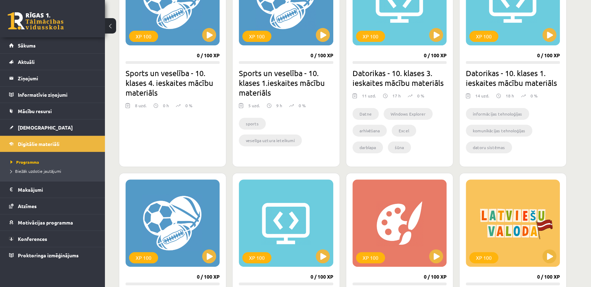
scroll to position [350, 0]
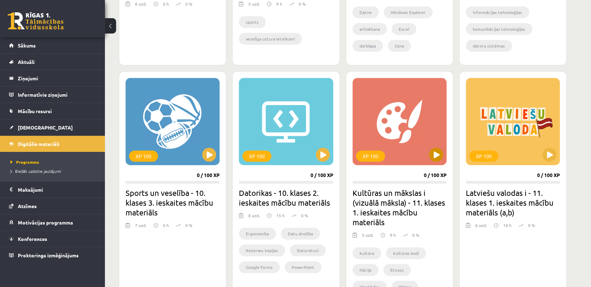
click at [397, 164] on div "XP 100" at bounding box center [399, 121] width 94 height 87
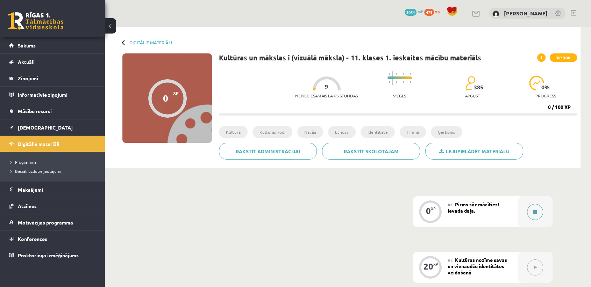
click at [529, 215] on button at bounding box center [535, 212] width 16 height 16
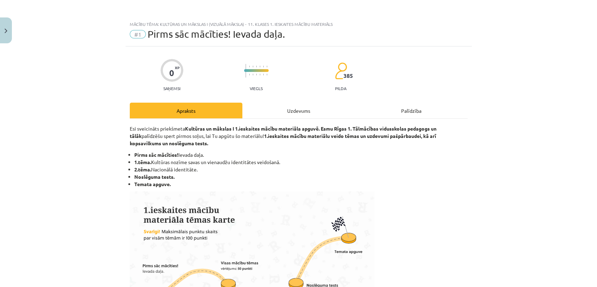
click at [279, 103] on div "Uzdevums" at bounding box center [298, 111] width 113 height 16
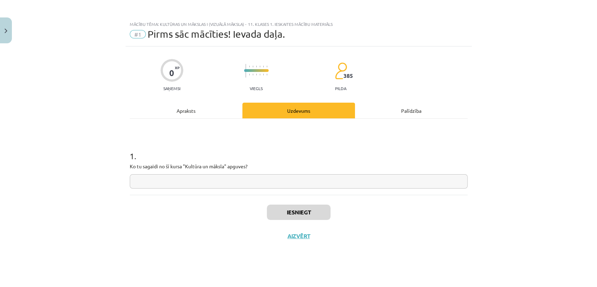
click at [288, 181] on input "text" at bounding box center [299, 181] width 338 height 14
type input "*"
click at [1, 36] on button "Close" at bounding box center [6, 30] width 12 height 26
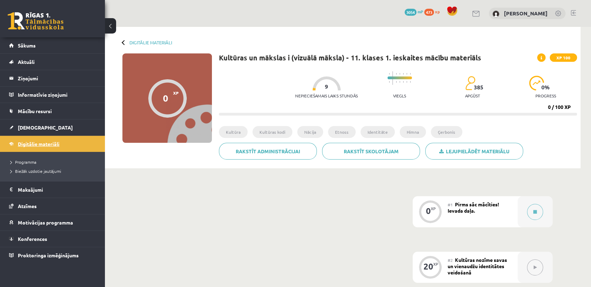
click at [55, 149] on link "Digitālie materiāli" at bounding box center [52, 144] width 87 height 16
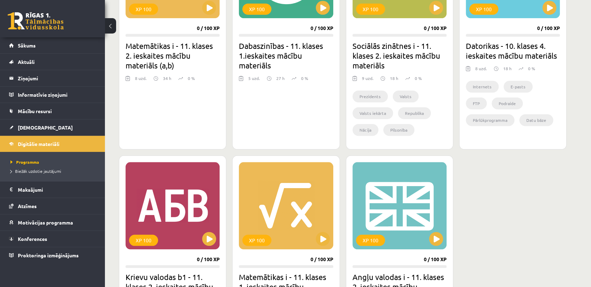
scroll to position [816, 0]
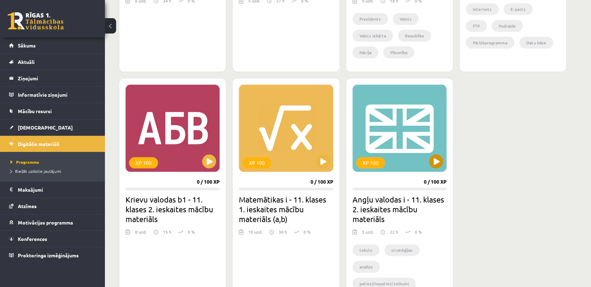
click at [410, 148] on div "XP 100" at bounding box center [399, 128] width 94 height 87
click at [408, 149] on div "XP 100" at bounding box center [399, 128] width 94 height 87
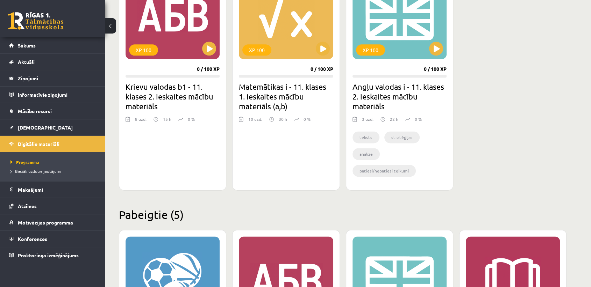
scroll to position [932, 0]
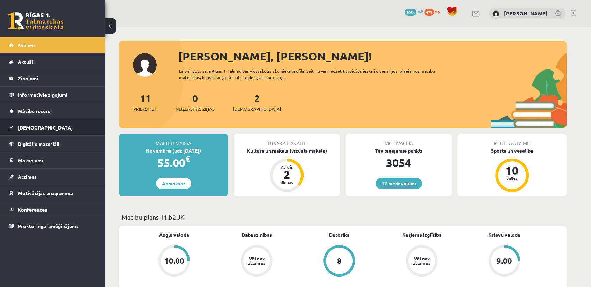
click at [59, 134] on link "[DEMOGRAPHIC_DATA]" at bounding box center [52, 128] width 87 height 16
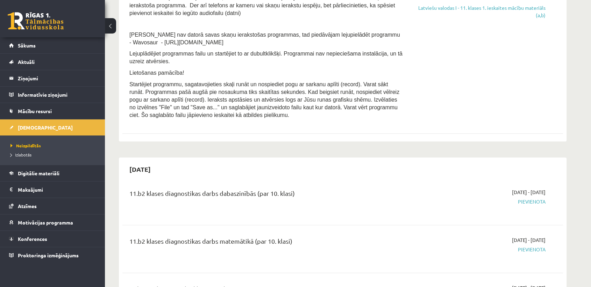
scroll to position [350, 0]
